Goal: Find specific page/section: Find specific page/section

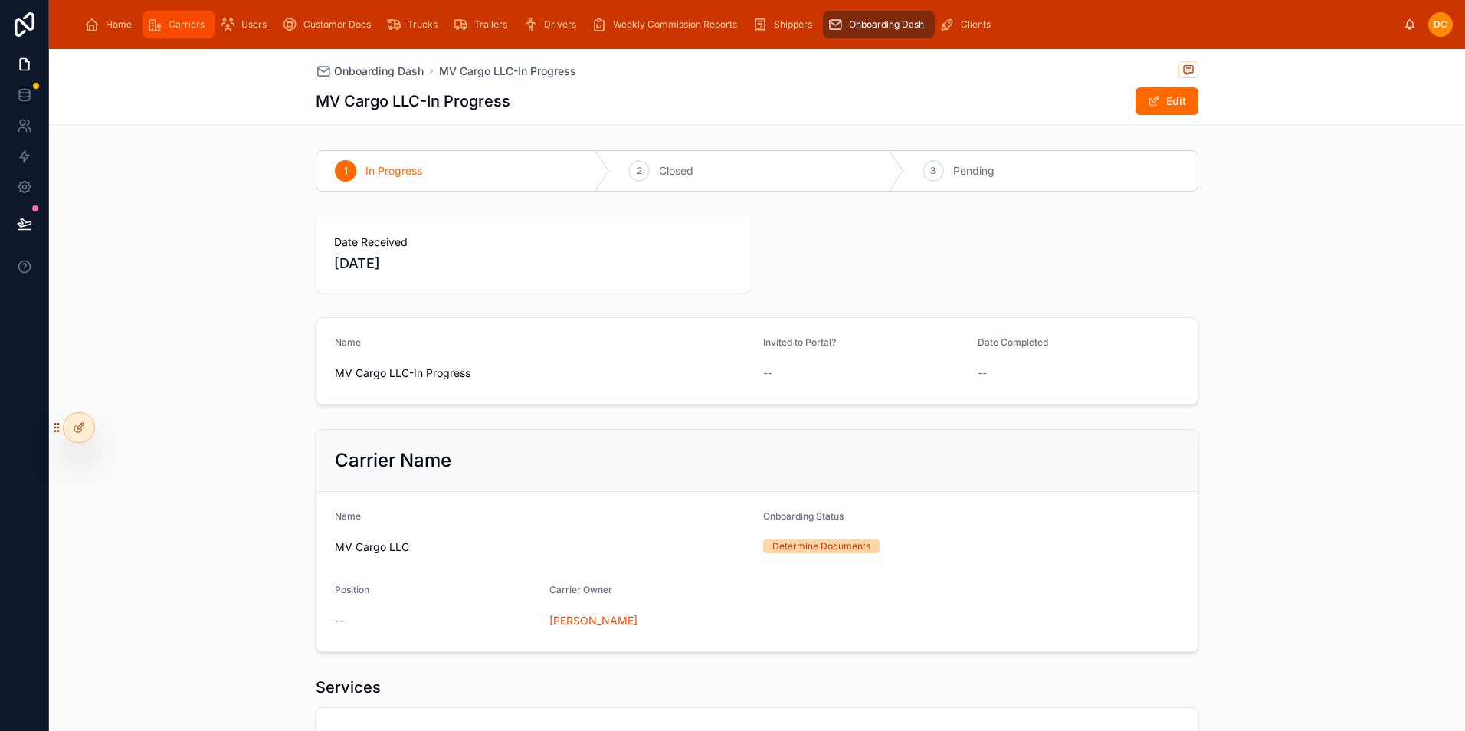
click at [163, 21] on div "Carriers" at bounding box center [179, 24] width 64 height 25
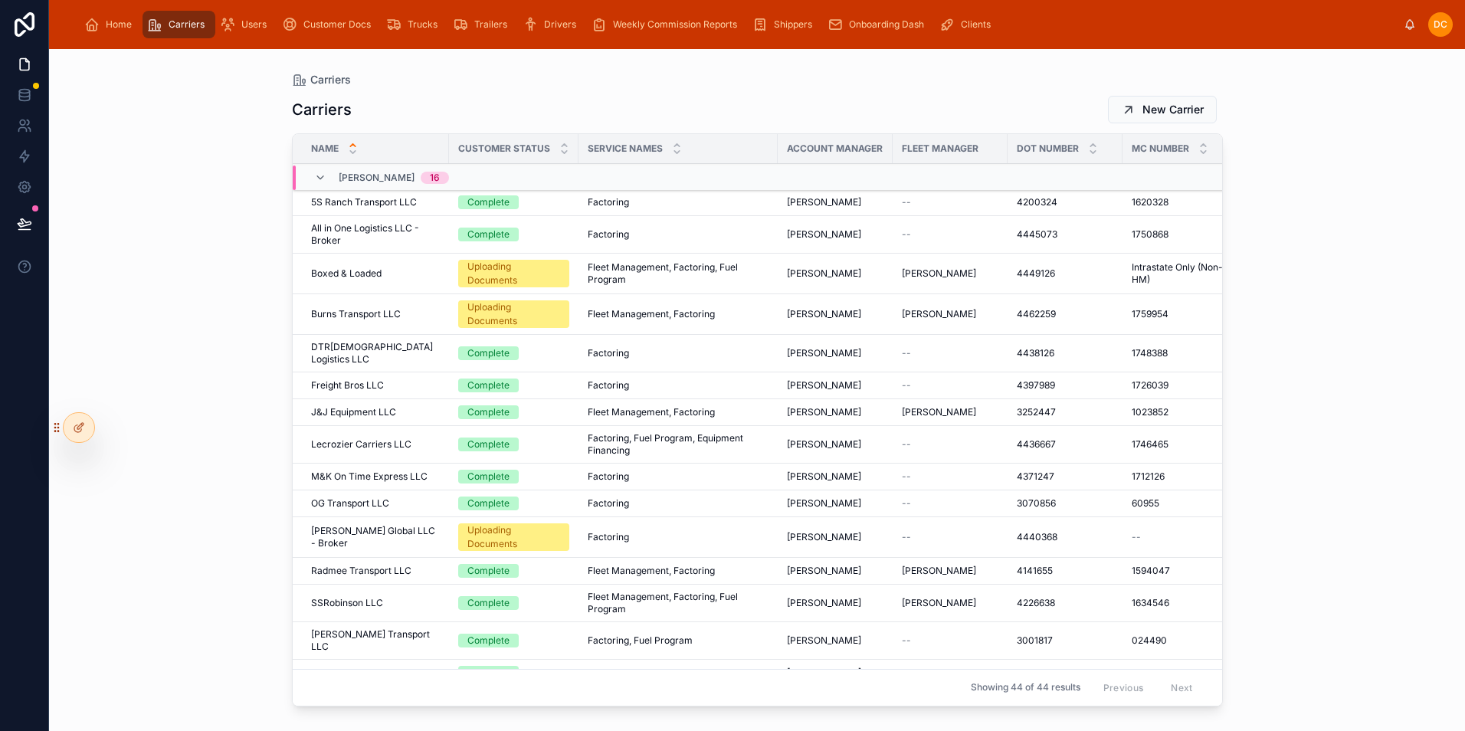
scroll to position [77, 0]
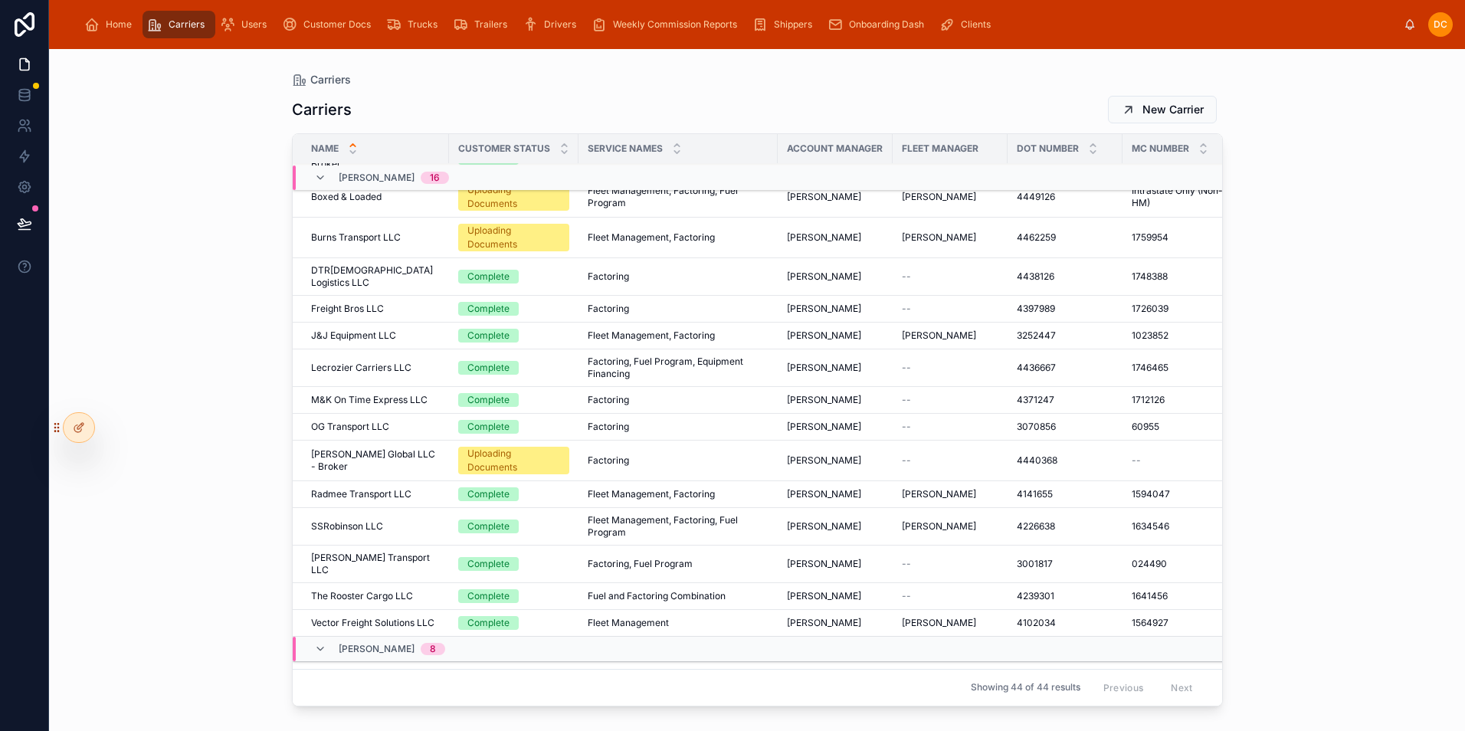
click at [558, 616] on div "Complete" at bounding box center [513, 623] width 111 height 14
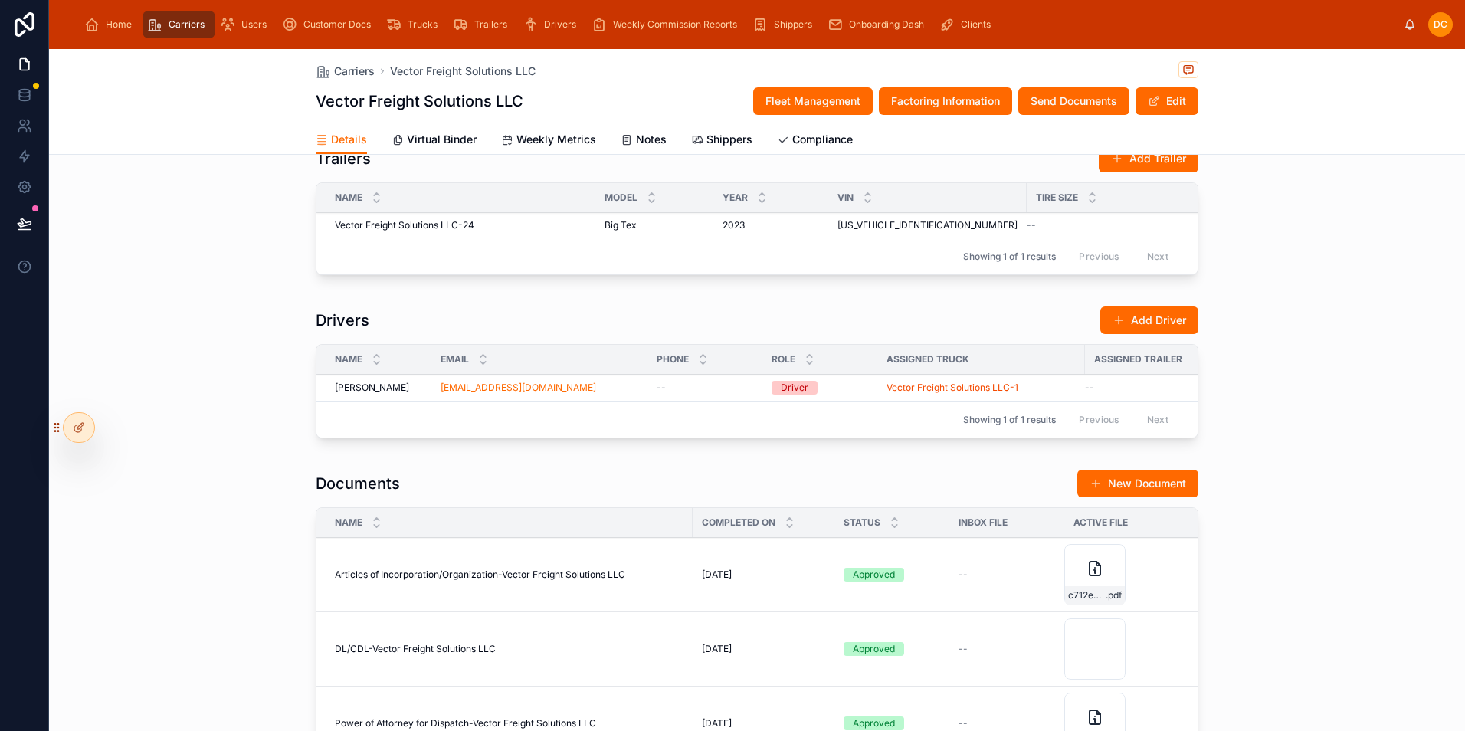
scroll to position [1226, 0]
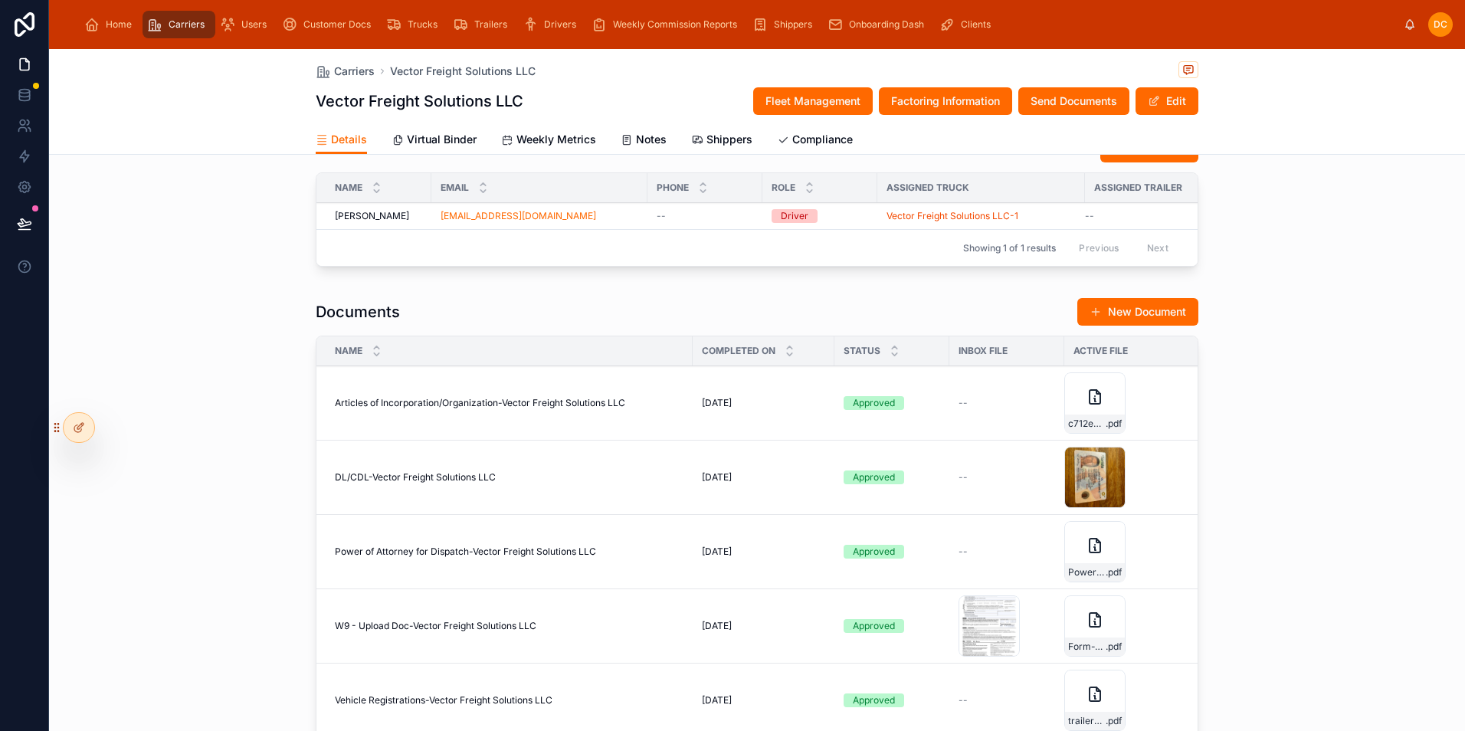
click at [0, 0] on div "Archive Remind" at bounding box center [0, 0] width 0 height 0
click at [1093, 500] on div "4b1d4774-3235-4ef6-9a58-b05629a9f415-CDL-Ellis-Starling-Exp .-1-4-27" at bounding box center [1094, 477] width 61 height 61
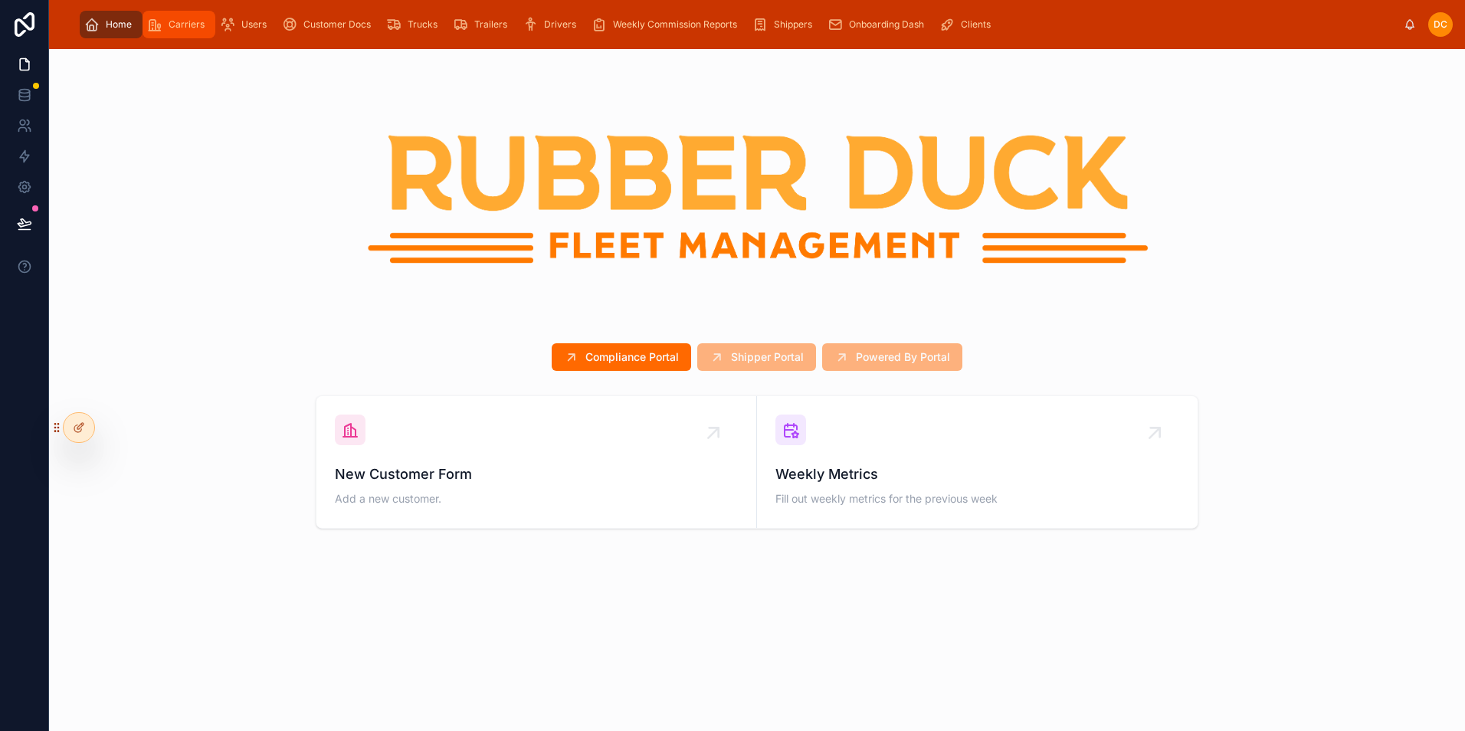
click at [182, 24] on span "Carriers" at bounding box center [187, 24] width 36 height 12
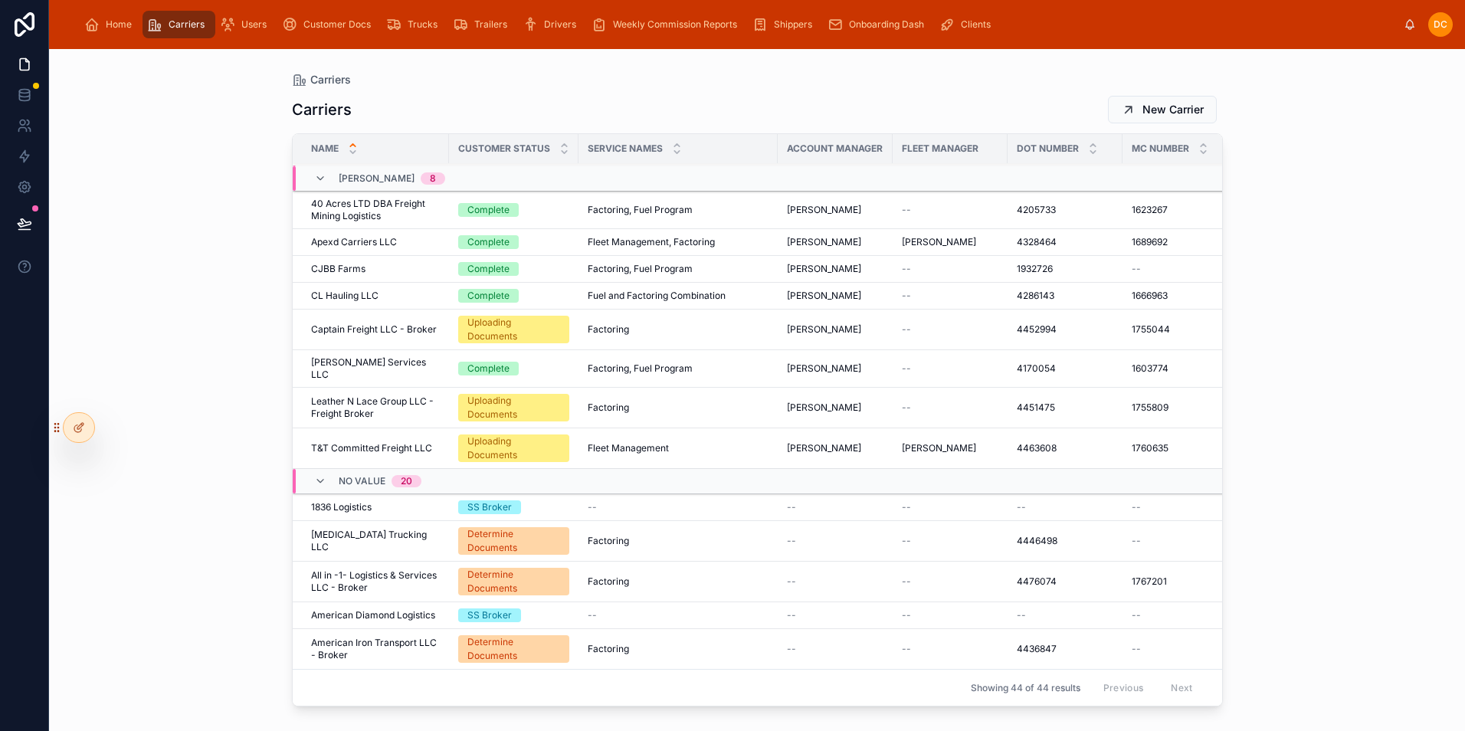
scroll to position [996, 0]
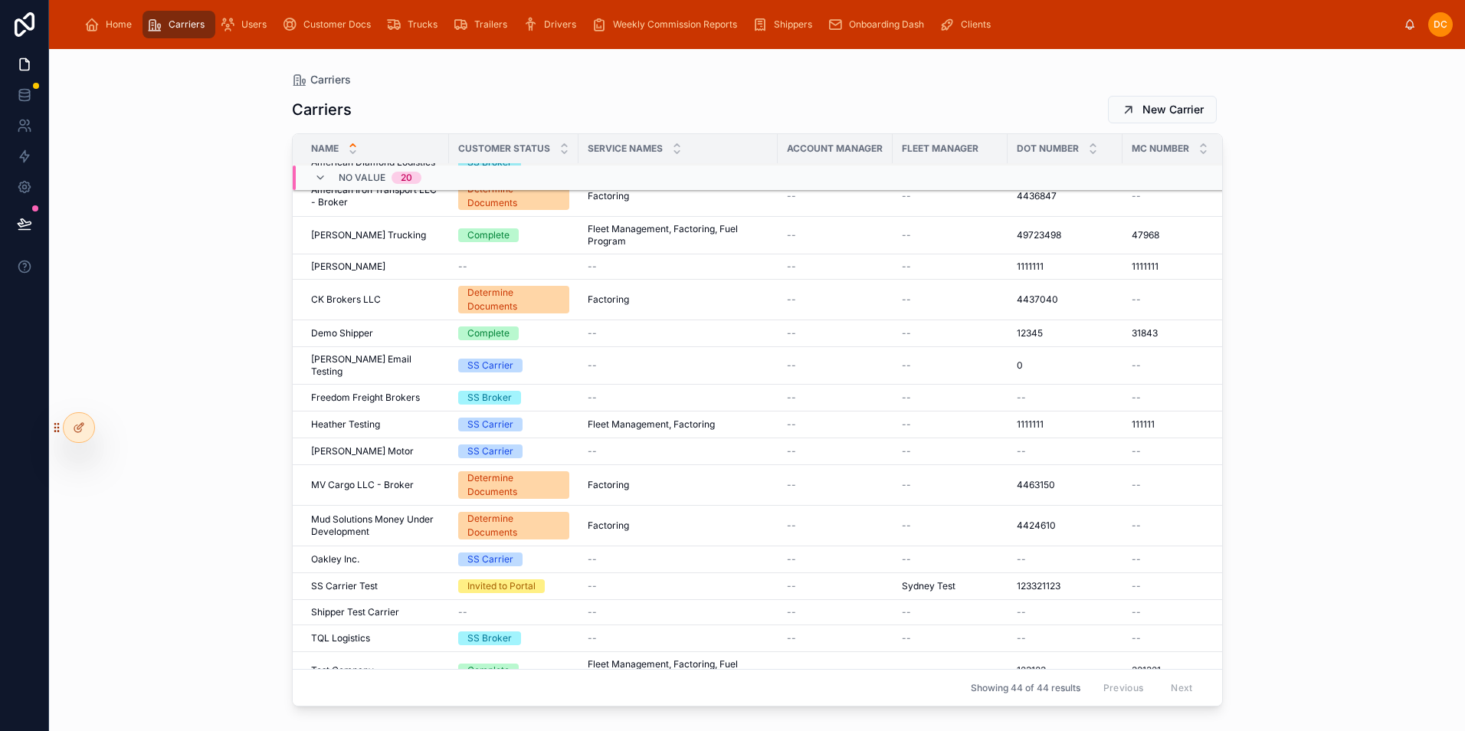
click at [436, 479] on div "MV Cargo LLC - Broker MV Cargo LLC - Broker" at bounding box center [375, 485] width 129 height 12
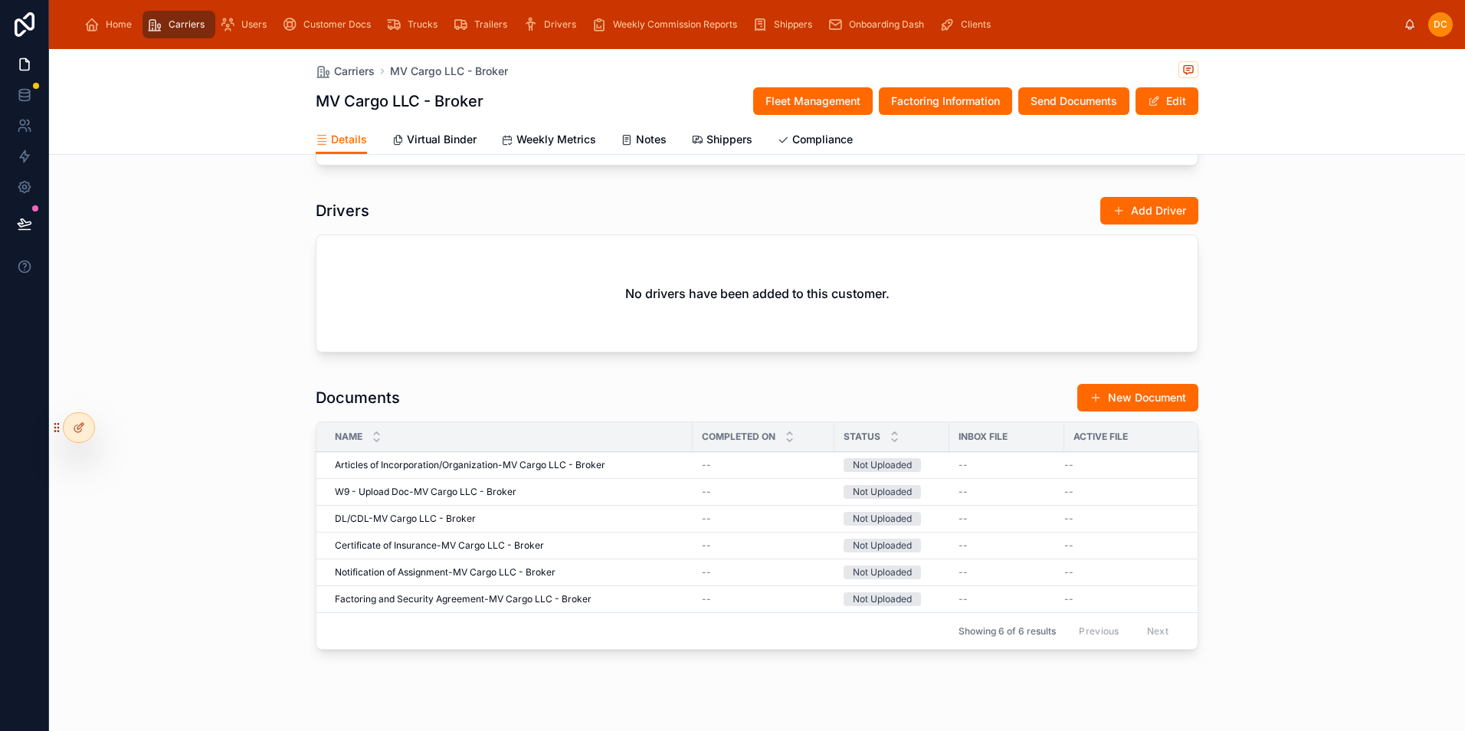
scroll to position [1163, 0]
